Goal: Complete application form

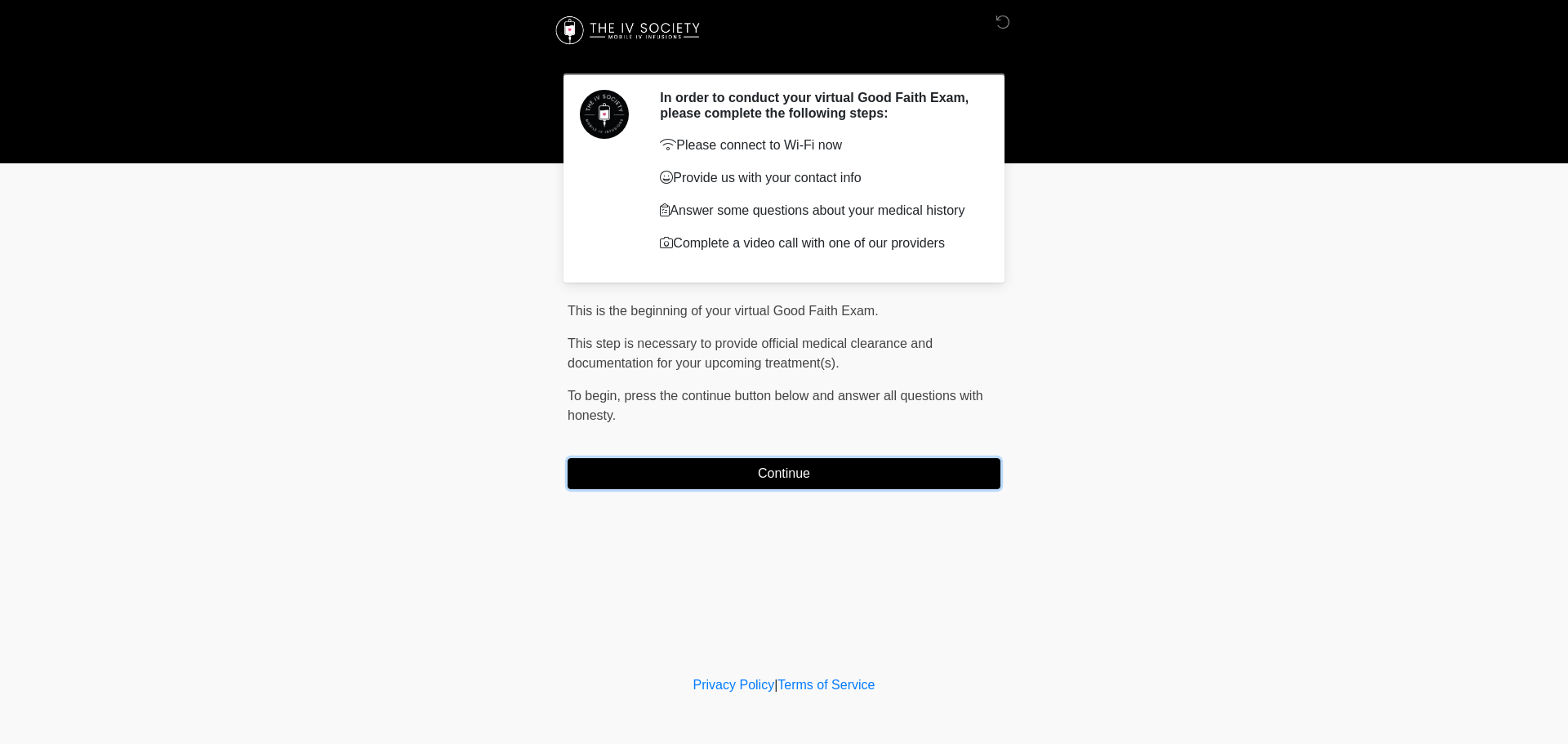
click at [774, 479] on button "Continue" at bounding box center [784, 474] width 433 height 31
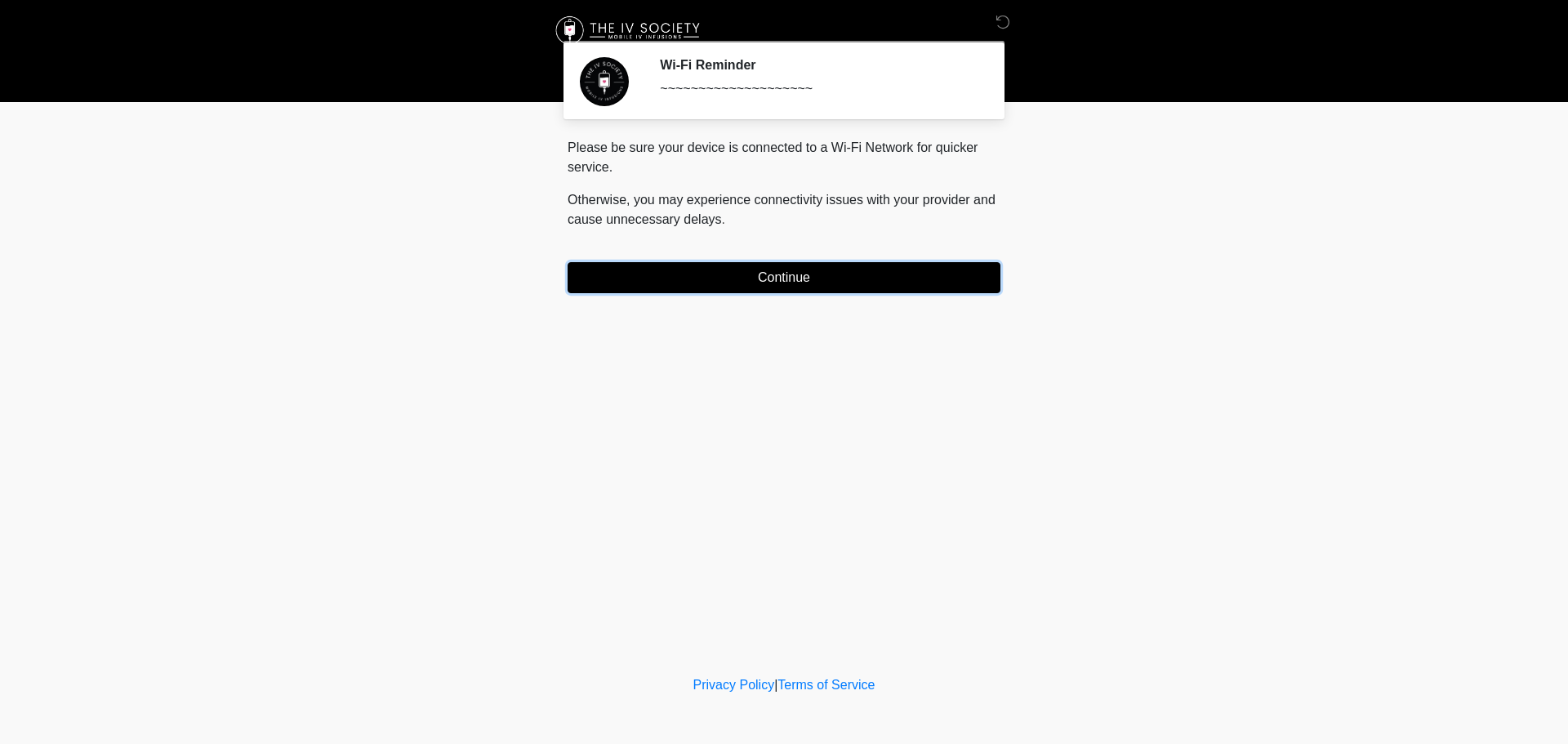
click at [779, 284] on button "Continue" at bounding box center [784, 277] width 433 height 31
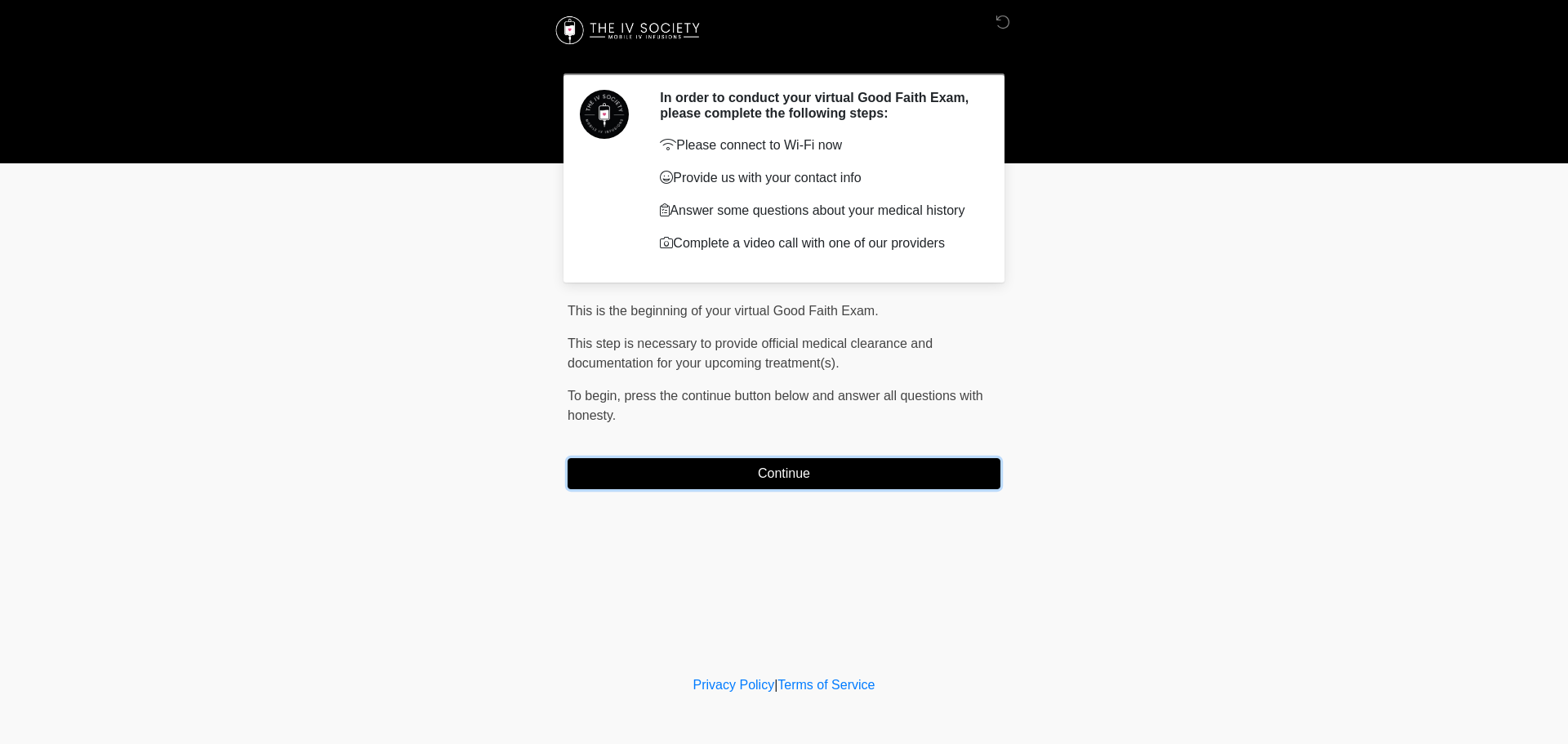
click at [862, 469] on button "Continue" at bounding box center [784, 474] width 433 height 31
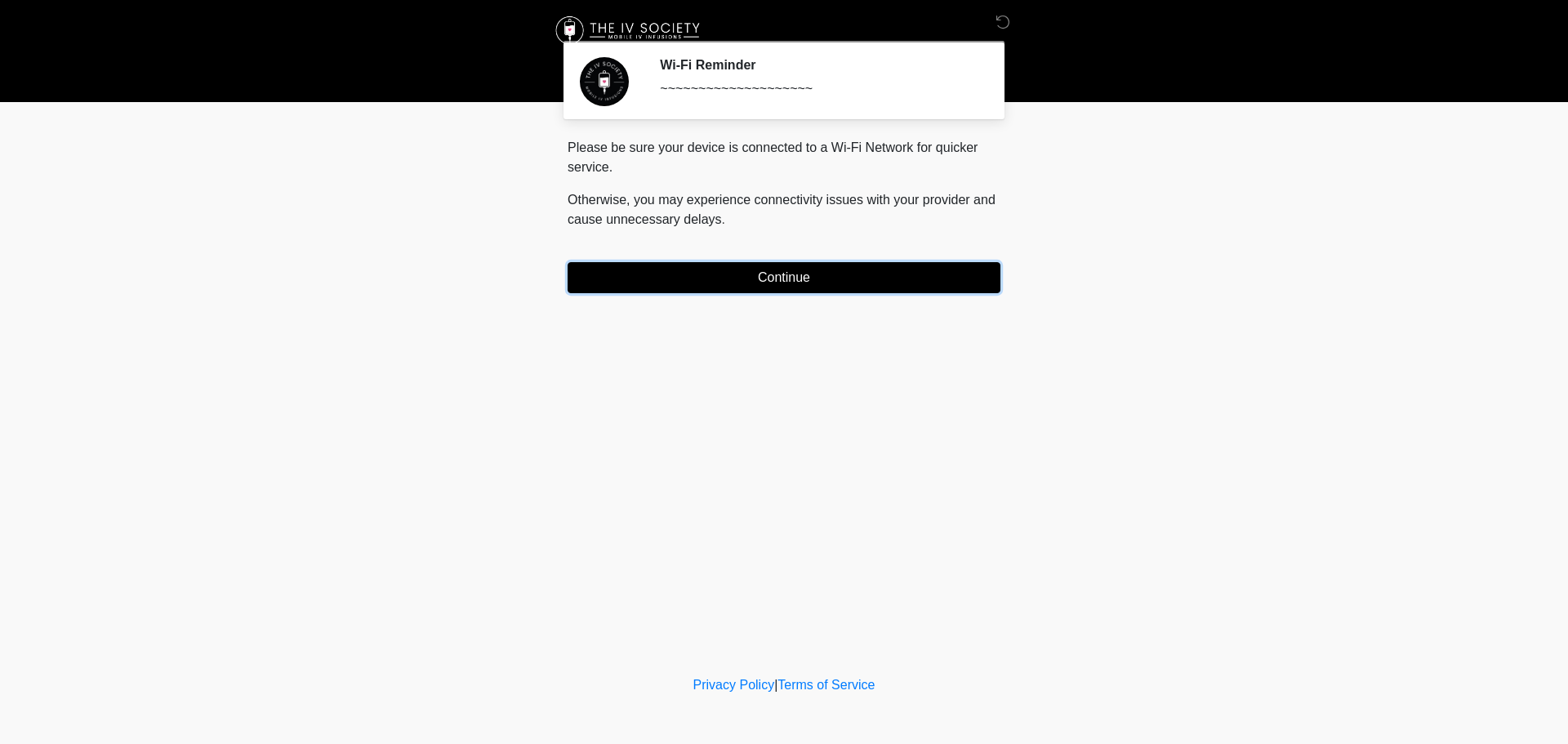
click at [856, 277] on button "Continue" at bounding box center [784, 277] width 433 height 31
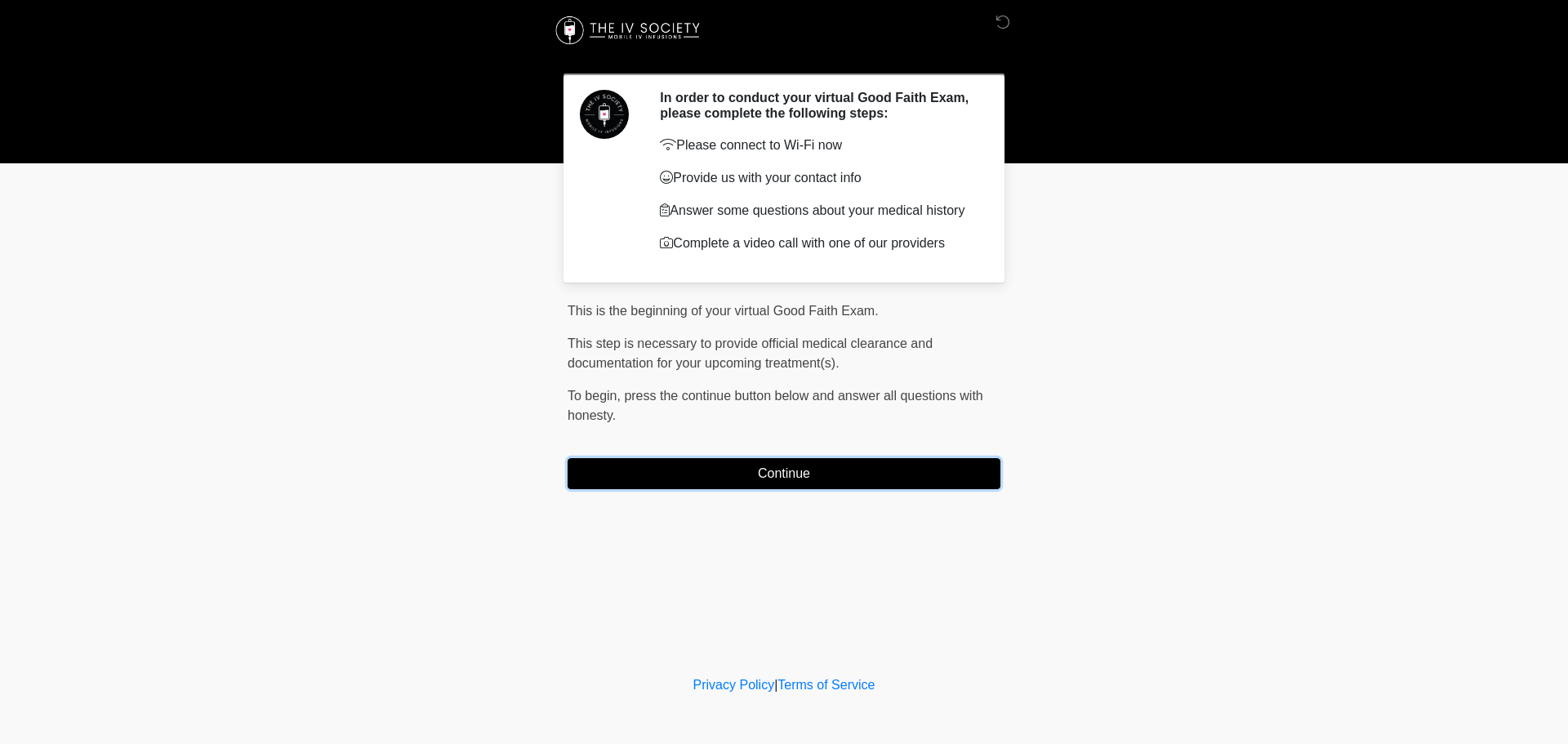
click at [864, 478] on button "Continue" at bounding box center [784, 474] width 433 height 31
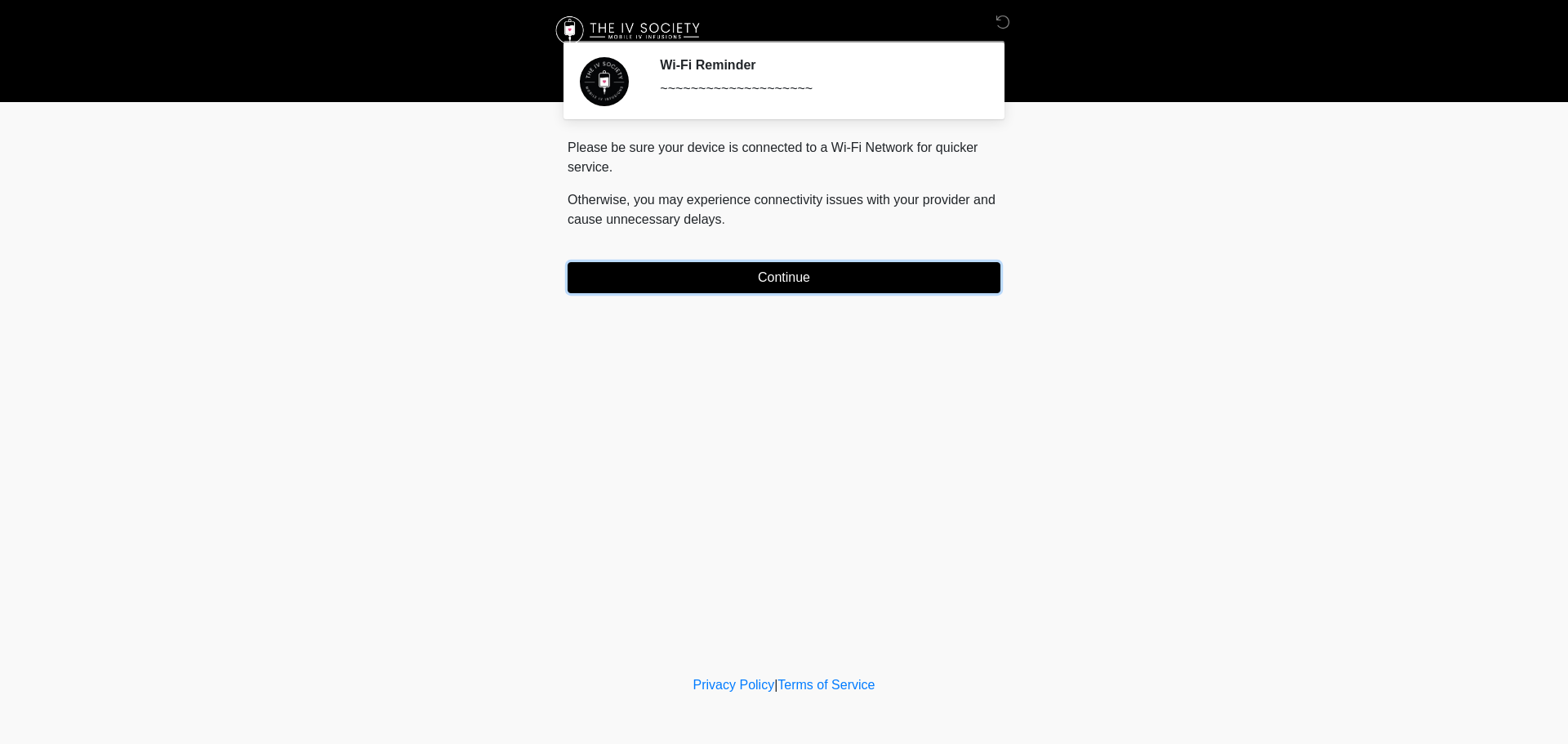
click at [873, 286] on button "Continue" at bounding box center [784, 277] width 433 height 31
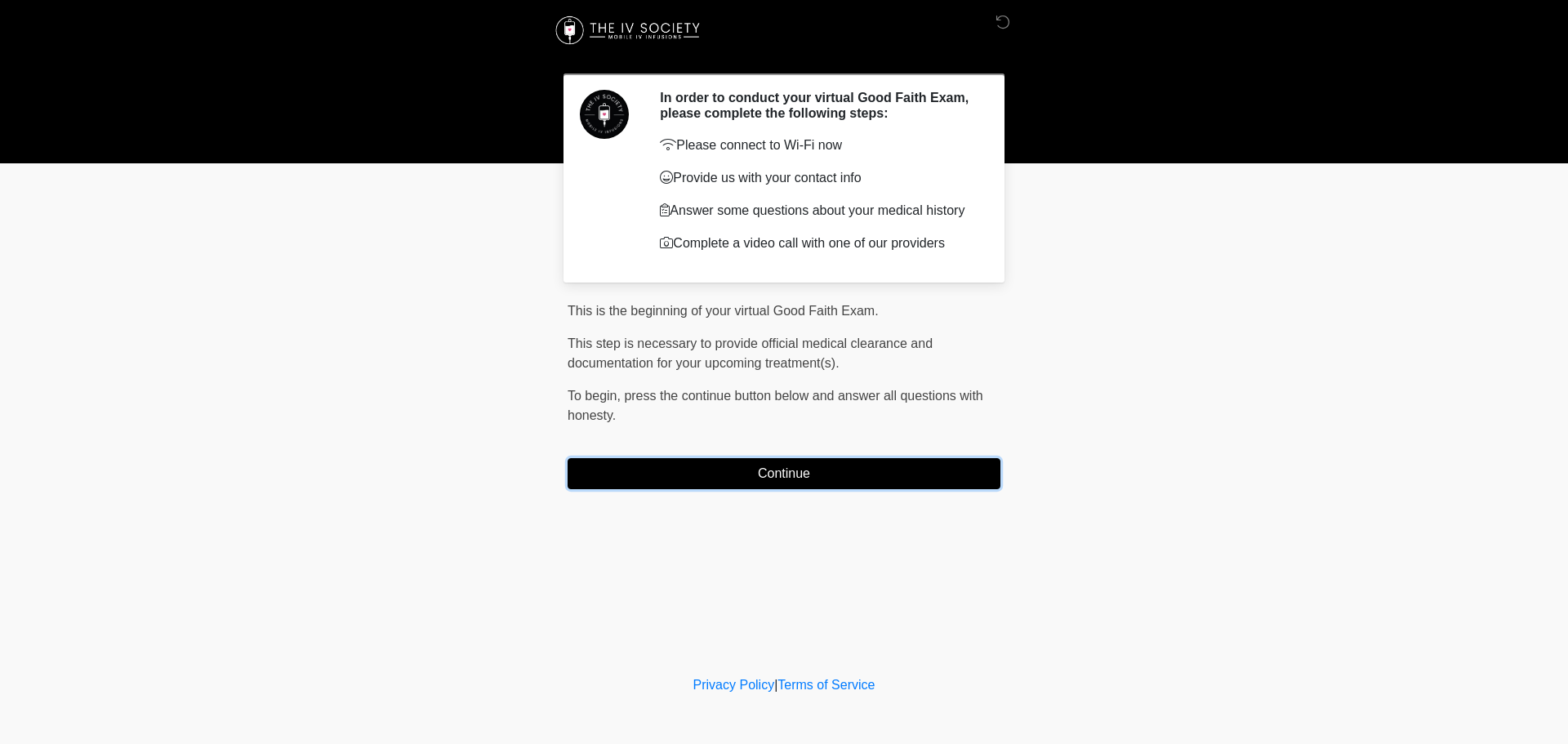
click at [746, 476] on button "Continue" at bounding box center [784, 474] width 433 height 31
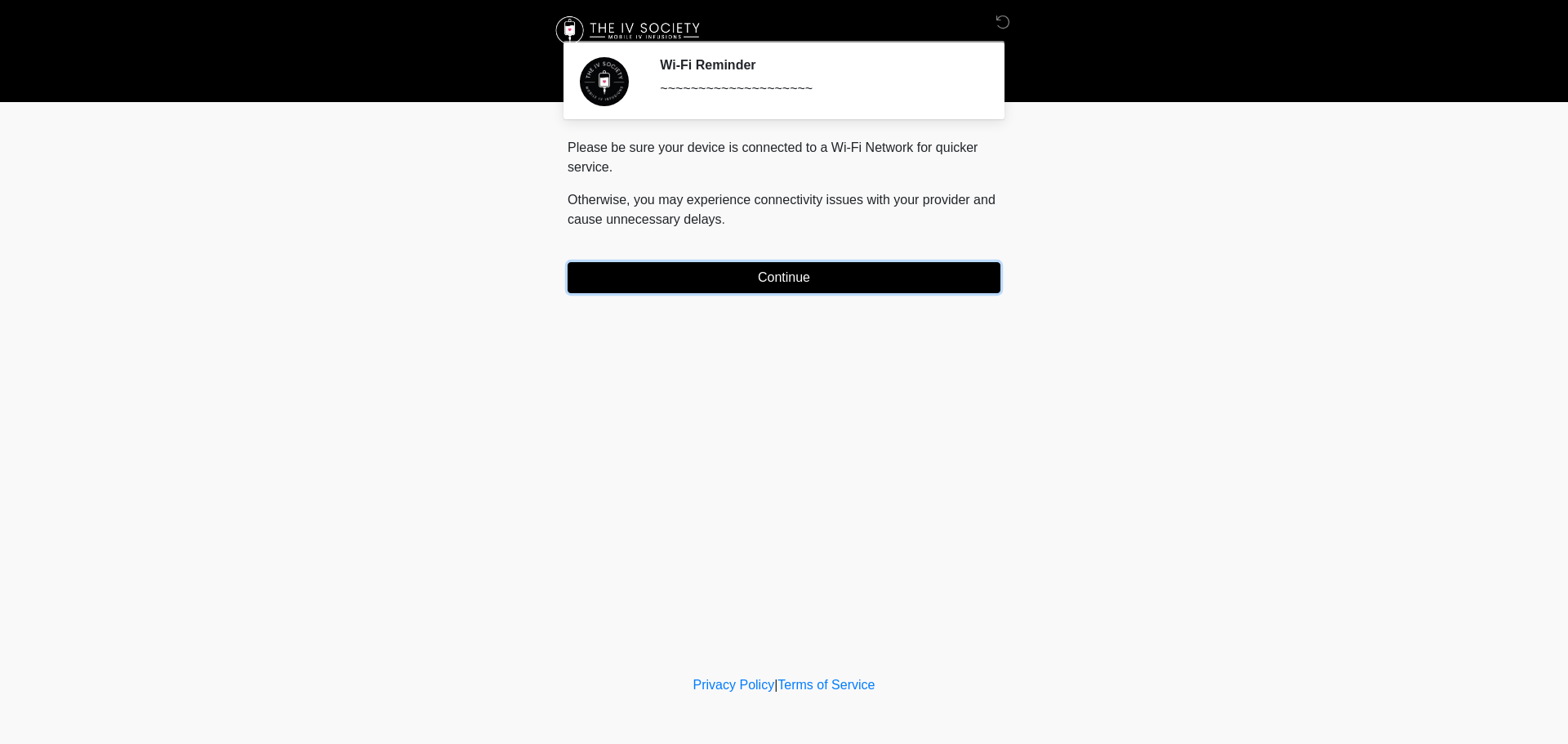
click at [887, 285] on button "Continue" at bounding box center [784, 277] width 433 height 31
